Goal: Information Seeking & Learning: Learn about a topic

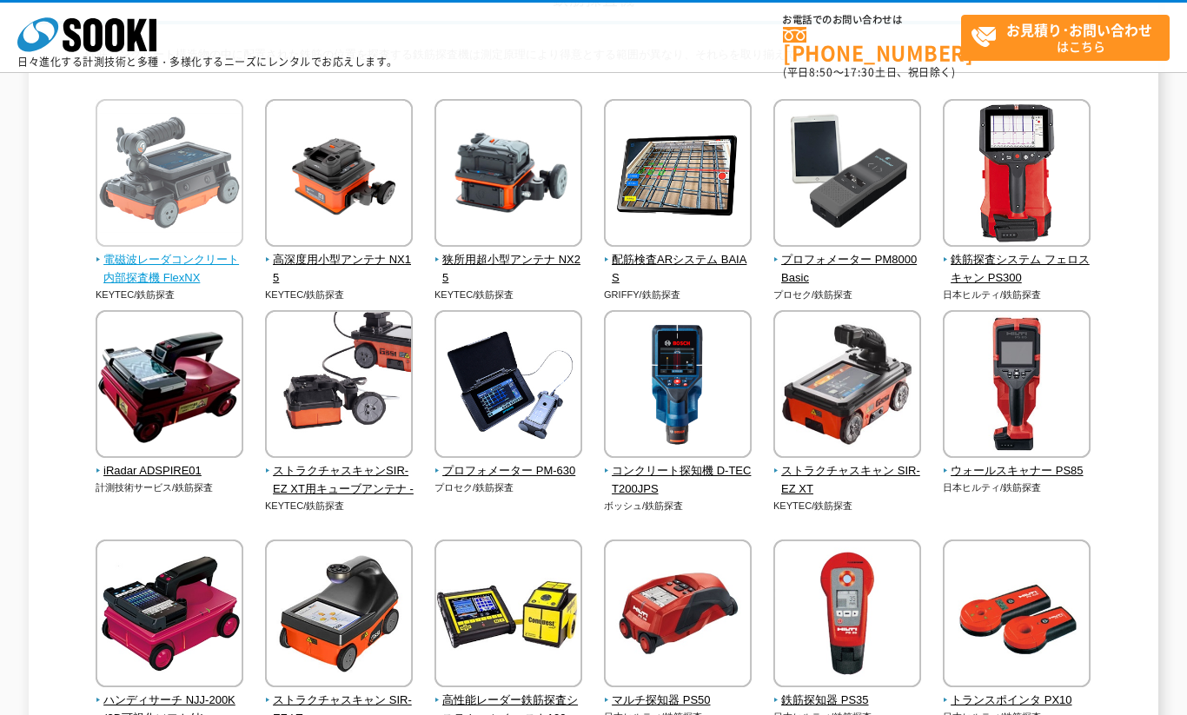
click at [206, 265] on span "電磁波レーダコンクリート内部探査機 FlexNX" at bounding box center [170, 269] width 149 height 36
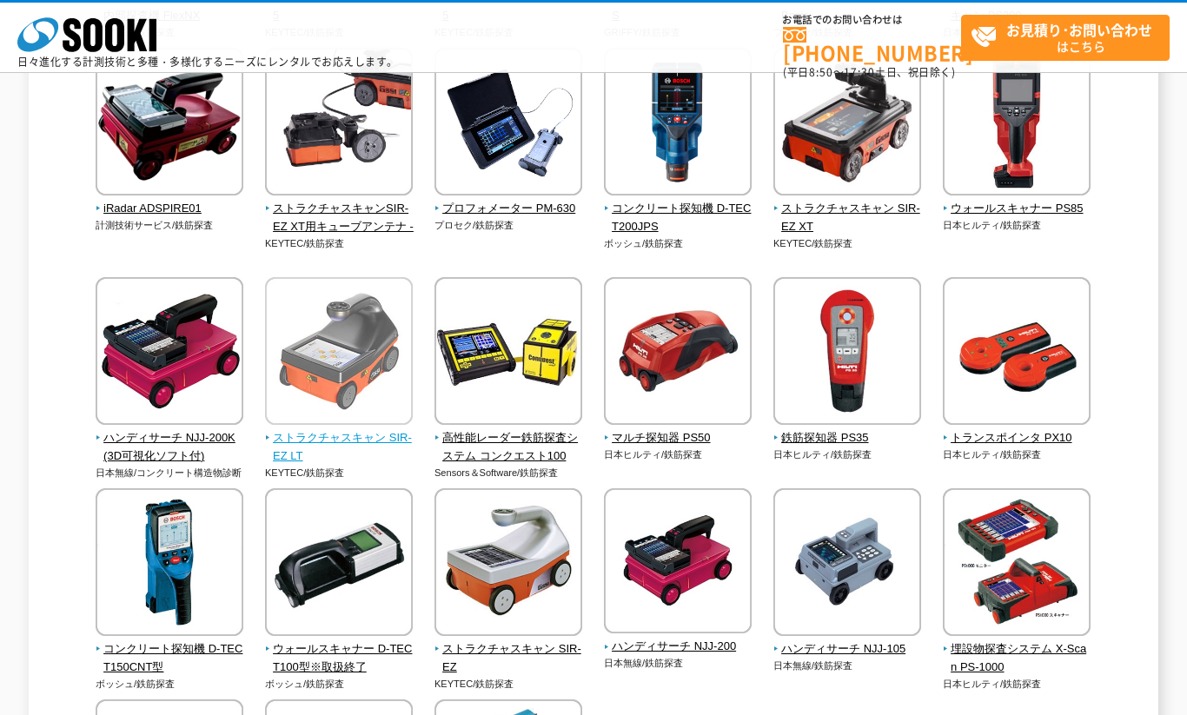
scroll to position [434, 0]
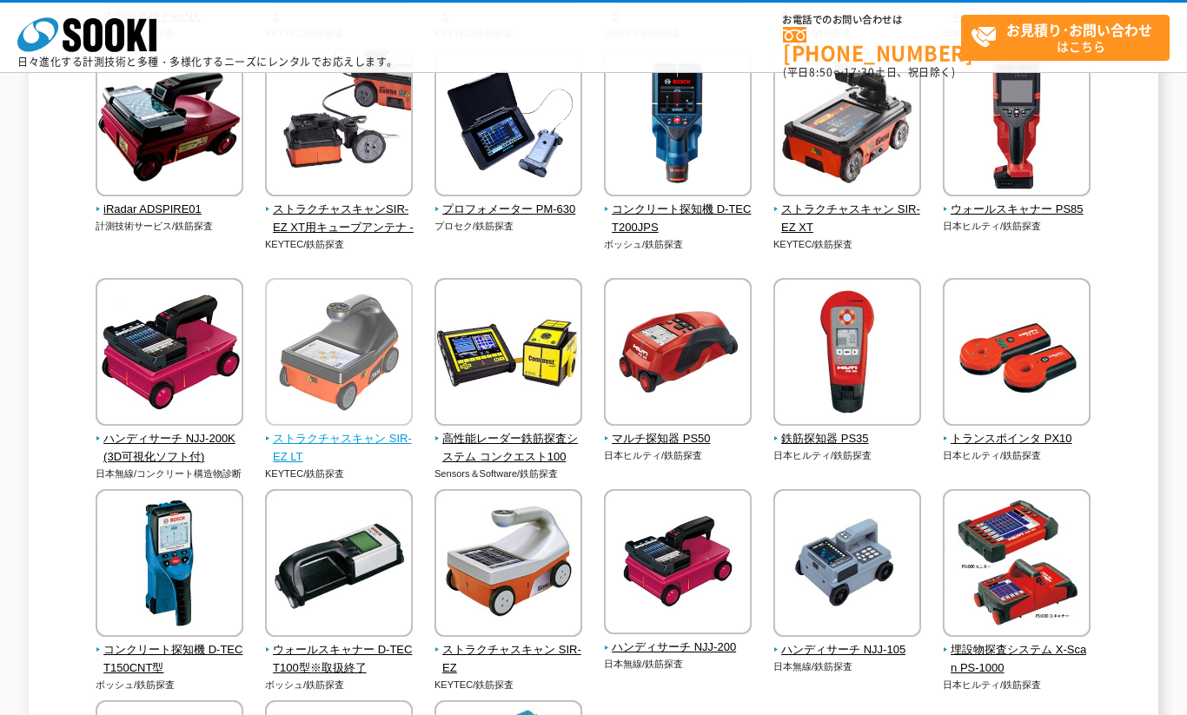
click at [368, 365] on img at bounding box center [339, 354] width 148 height 152
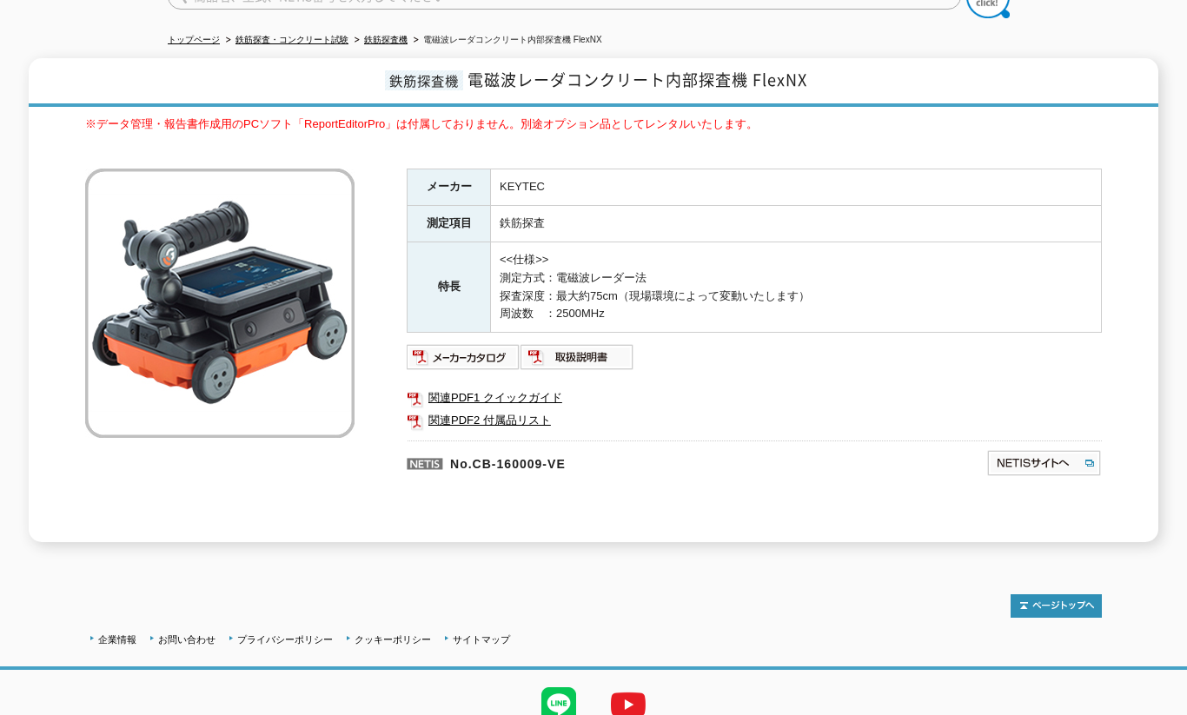
scroll to position [173, 0]
click at [495, 342] on img at bounding box center [464, 356] width 114 height 28
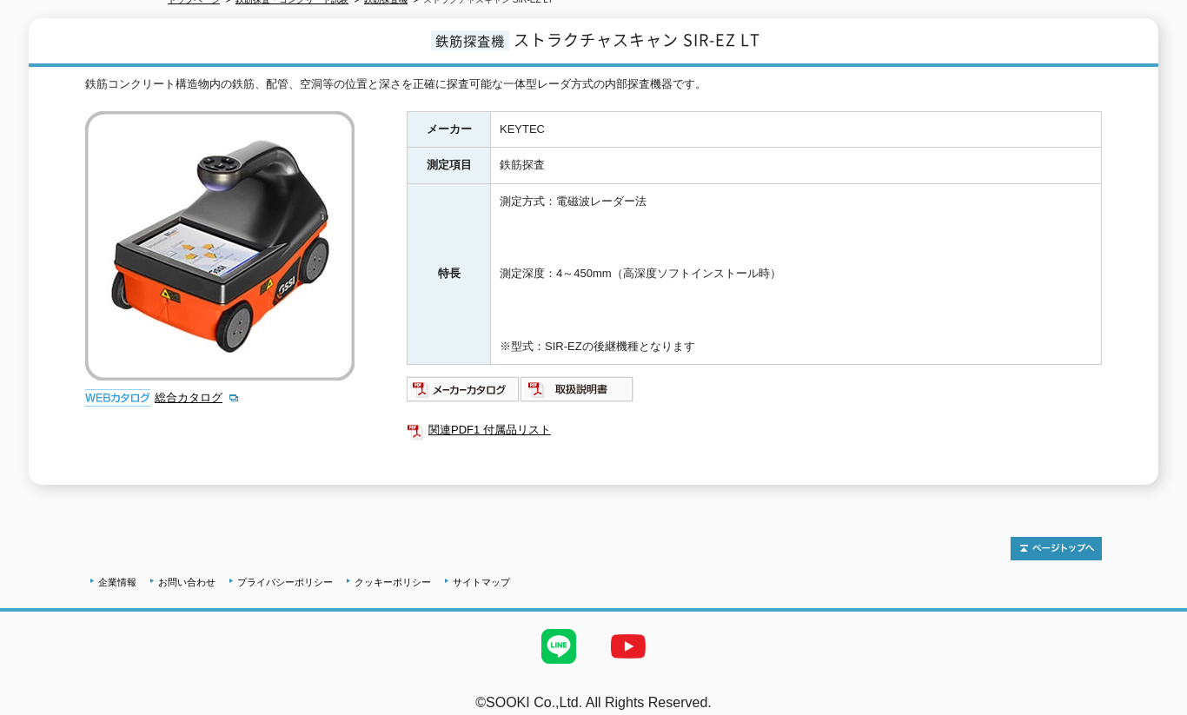
scroll to position [218, 0]
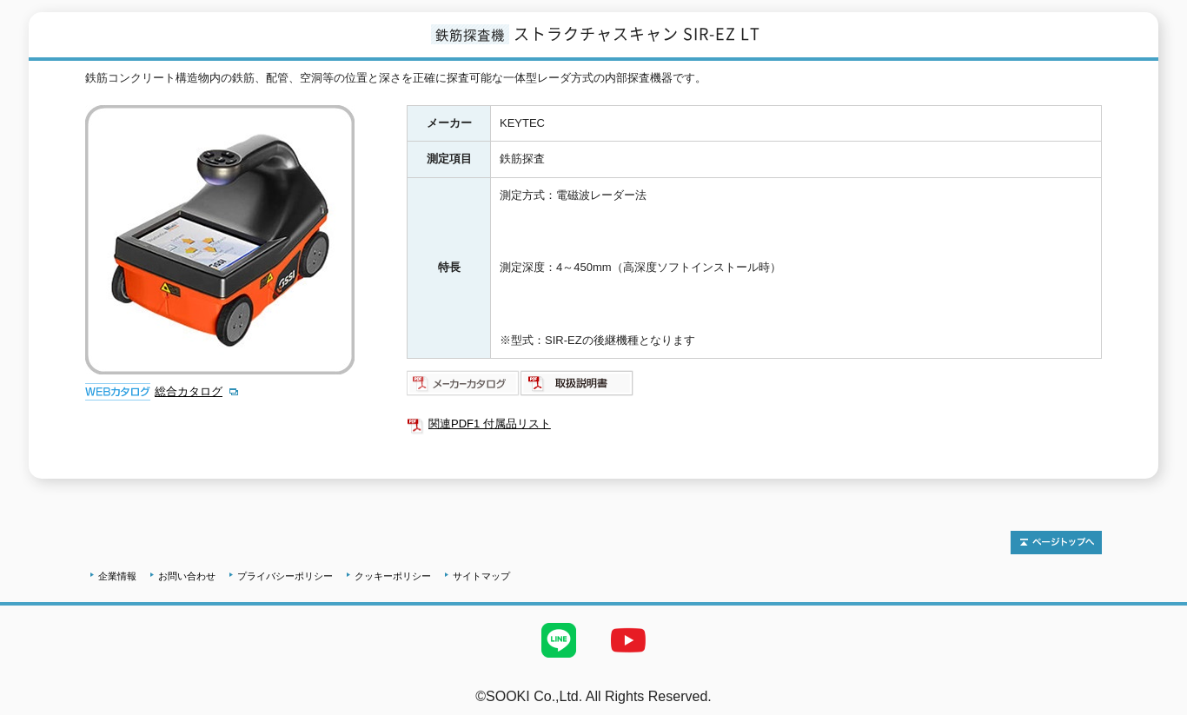
click at [483, 375] on img at bounding box center [464, 383] width 114 height 28
